Goal: Manage account settings

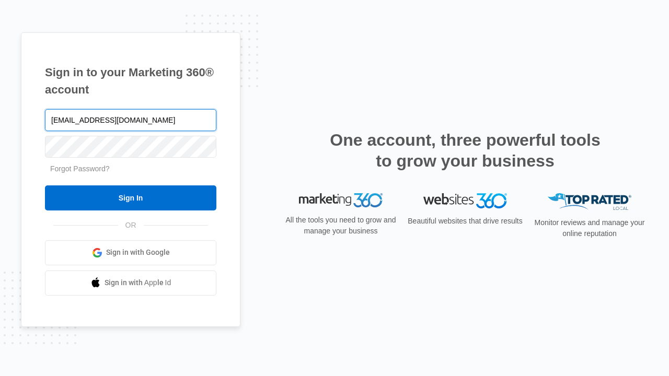
type input "dankie614@gmail.com"
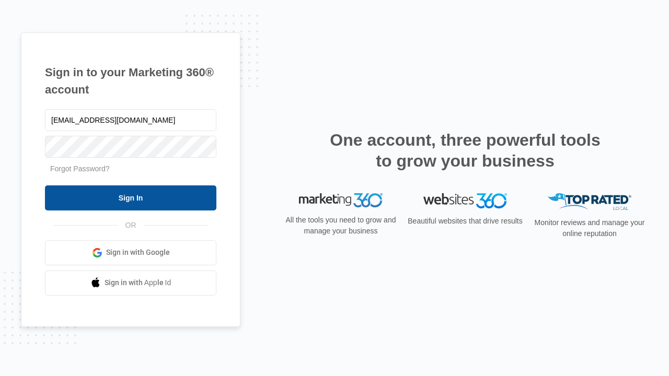
click at [131, 198] on input "Sign In" at bounding box center [130, 198] width 171 height 25
